Goal: Submit feedback/report problem

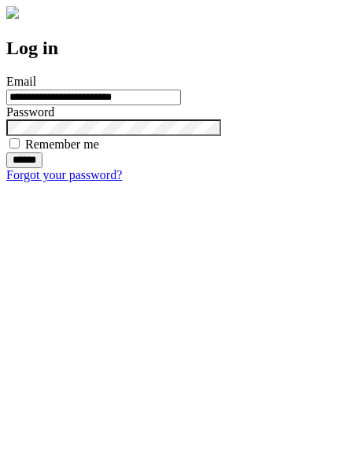
type input "**********"
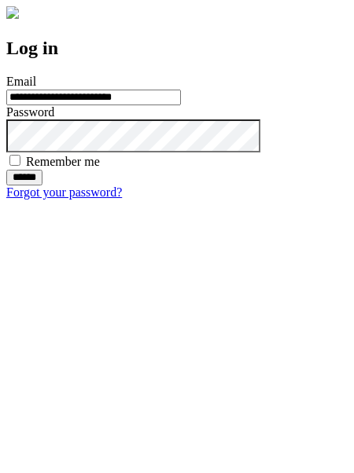
click at [42, 186] on input "******" at bounding box center [24, 178] width 36 height 16
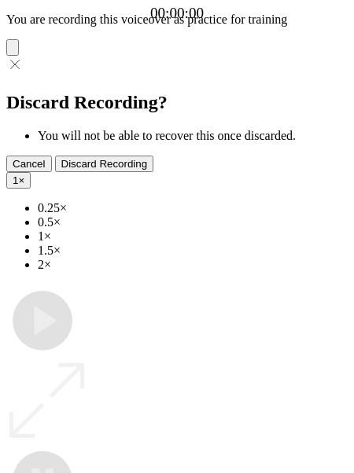
type input "**********"
